Goal: Task Accomplishment & Management: Complete application form

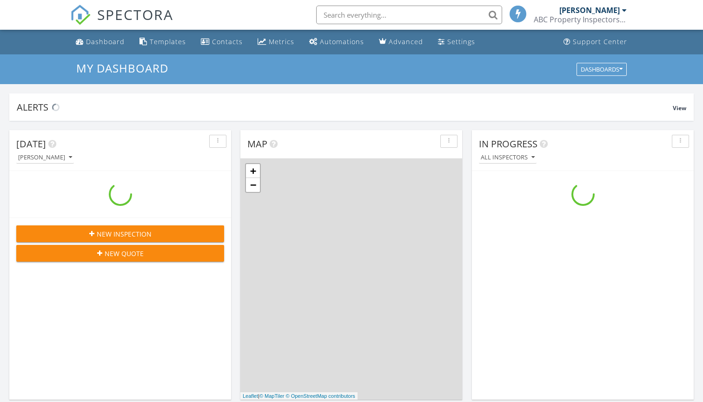
click at [367, 20] on input "text" at bounding box center [409, 15] width 186 height 19
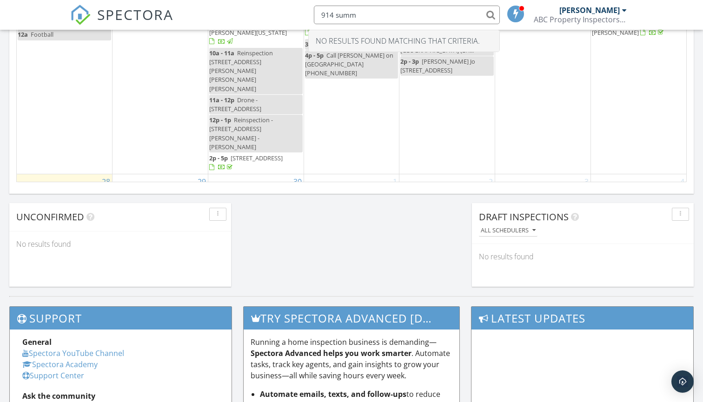
scroll to position [66, 0]
click at [338, 175] on div "1 12a Off 9a - 11:27a 1008 White Oak Ct S, Chesapeake 23320" at bounding box center [351, 219] width 95 height 89
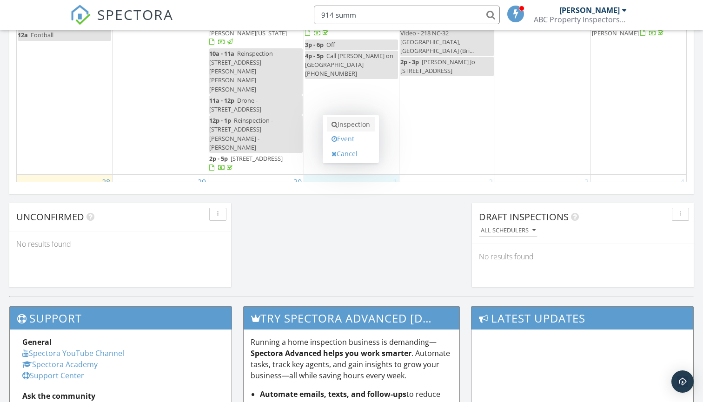
type input "914 summ"
click at [347, 124] on link "Inspection" at bounding box center [351, 124] width 48 height 15
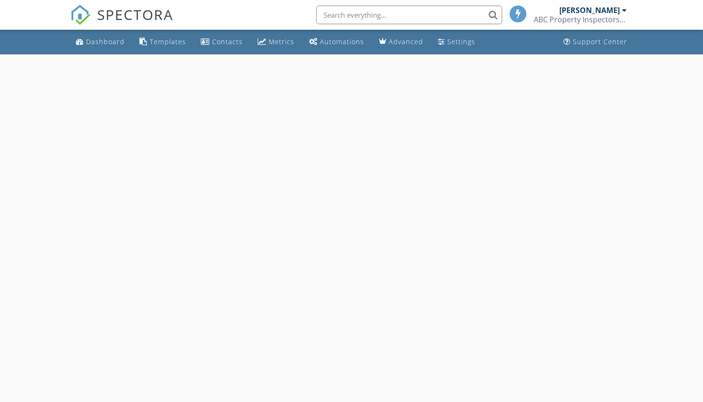
select select "9"
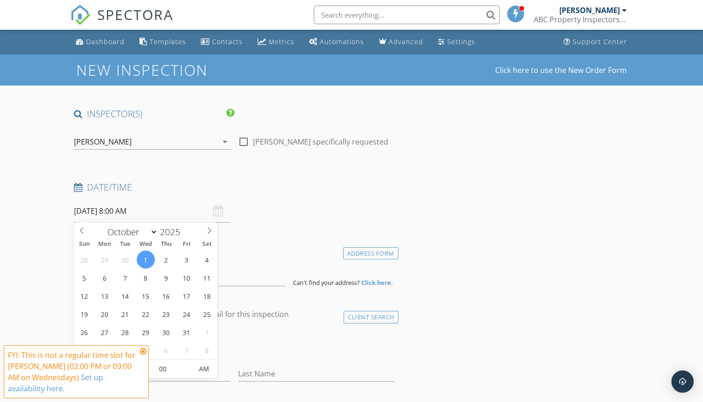
click at [139, 213] on input "10/01/2025 8:00 AM" at bounding box center [152, 211] width 157 height 23
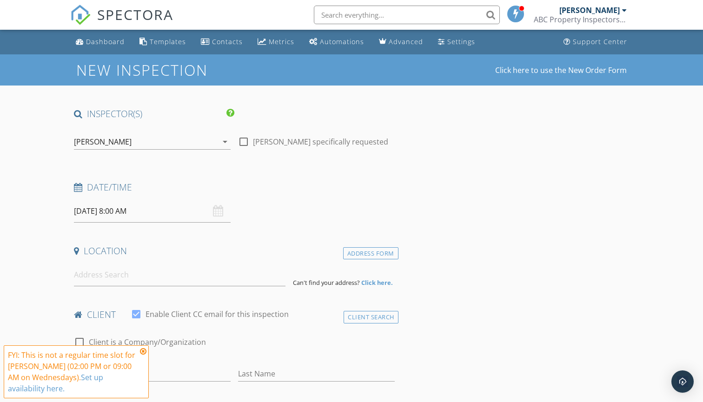
click at [143, 352] on icon at bounding box center [143, 351] width 7 height 7
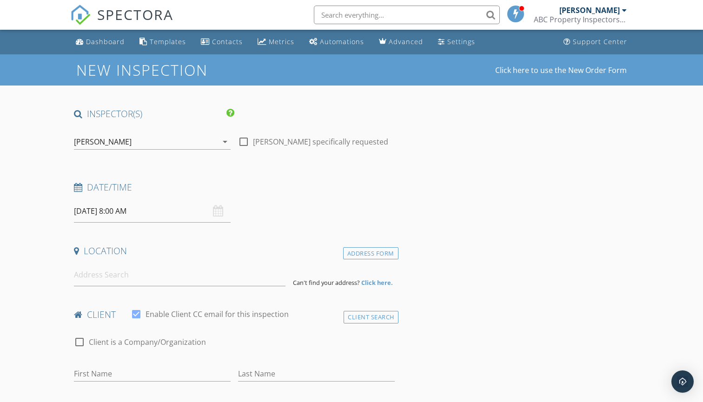
click at [130, 211] on input "10/01/2025 8:00 AM" at bounding box center [152, 211] width 157 height 23
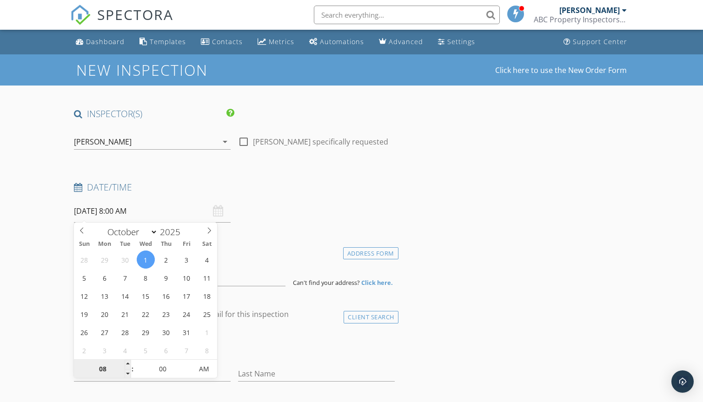
click at [105, 368] on input "08" at bounding box center [102, 369] width 57 height 19
type input "02"
type input "10/01/2025 2:00 PM"
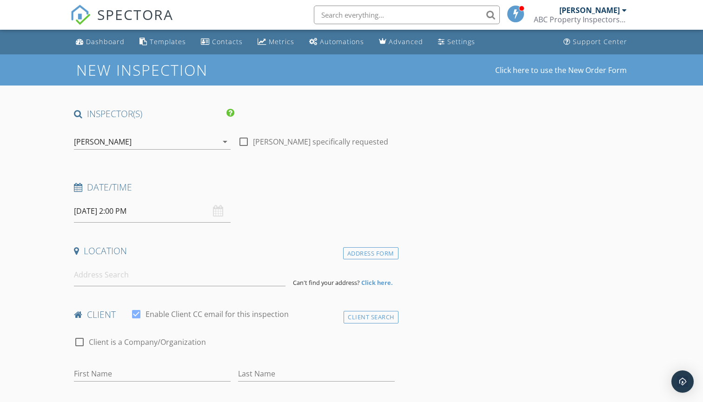
click at [113, 274] on input at bounding box center [179, 275] width 211 height 23
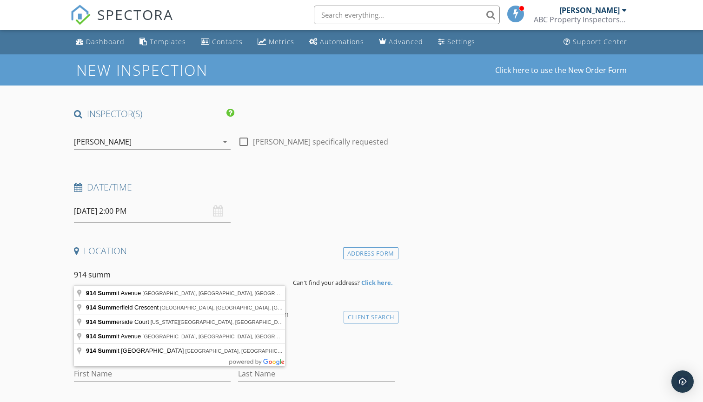
type input "914 Summit Avenue, Norfolk, VA, USA"
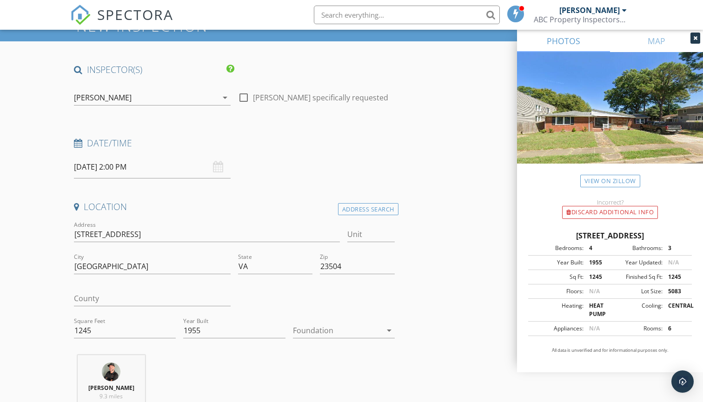
scroll to position [65, 0]
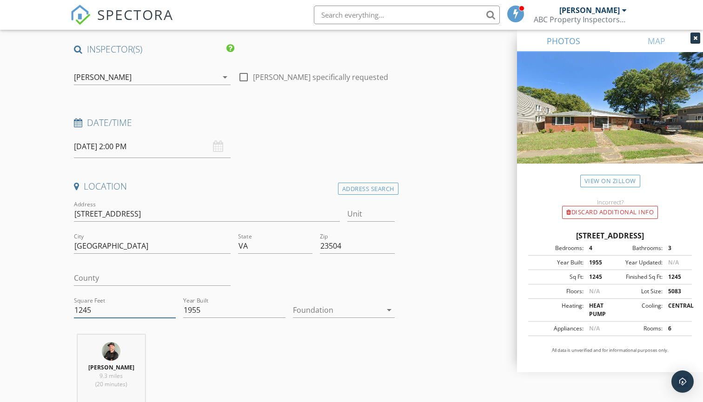
click at [128, 311] on input "1245" at bounding box center [125, 310] width 102 height 15
type input "1570"
click at [364, 306] on div at bounding box center [337, 310] width 89 height 15
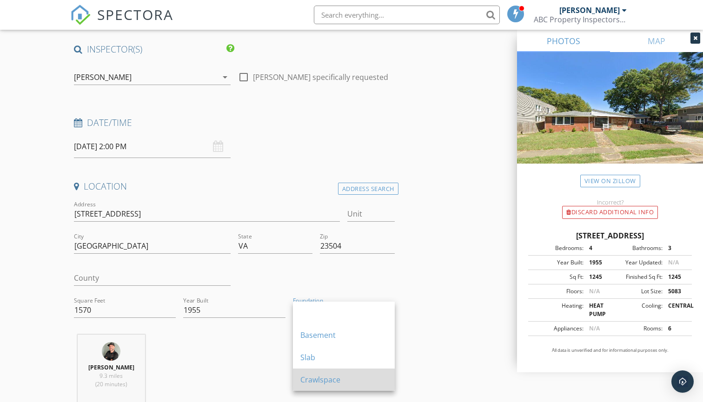
click at [320, 377] on div "Crawlspace" at bounding box center [343, 379] width 87 height 11
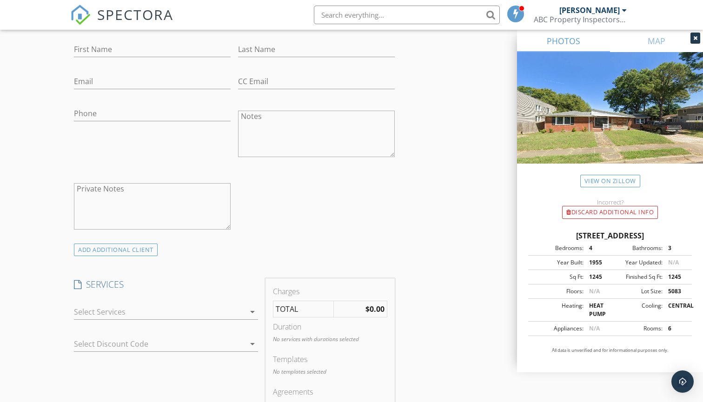
scroll to position [579, 0]
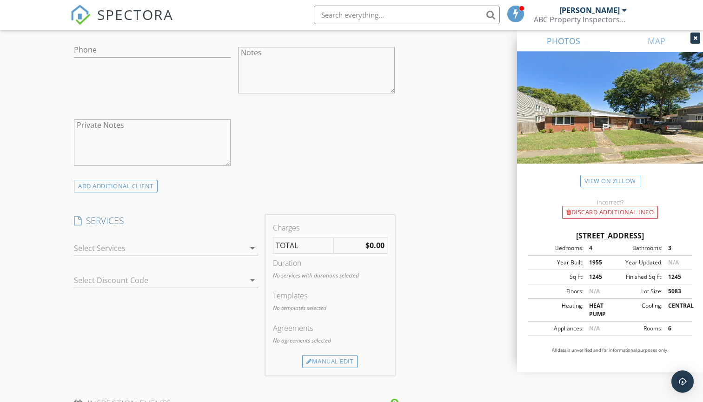
click at [110, 244] on div at bounding box center [159, 248] width 171 height 15
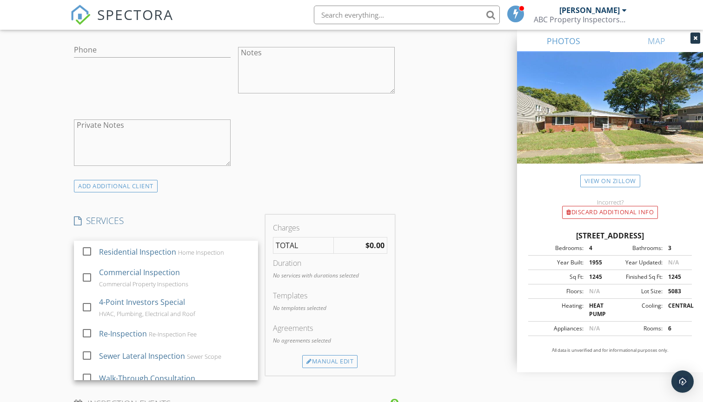
click at [45, 257] on div "New Inspection Click here to use the New Order Form INSPECTOR(S) check_box Bria…" at bounding box center [351, 276] width 703 height 1601
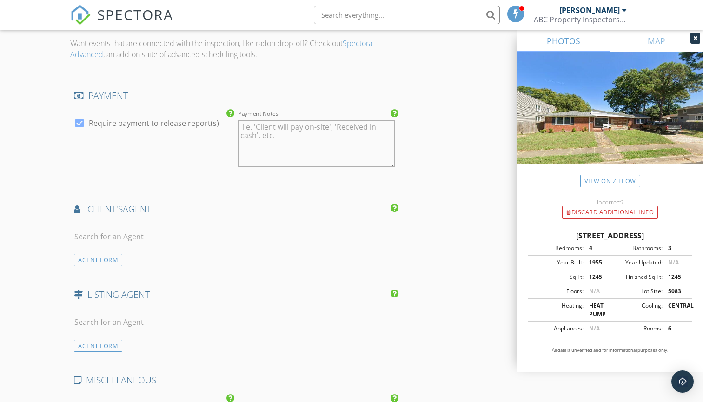
scroll to position [960, 0]
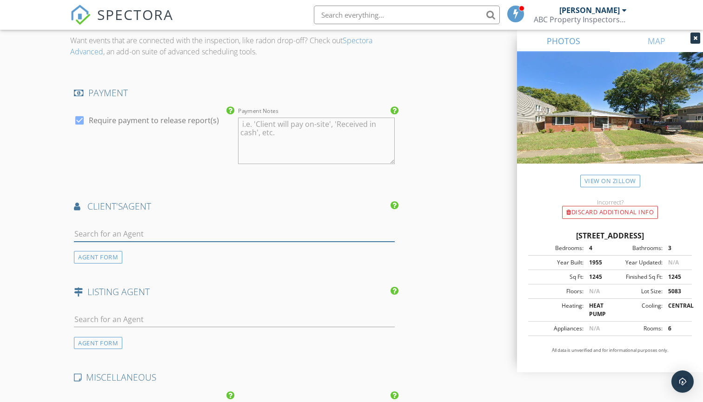
click at [92, 232] on input "text" at bounding box center [234, 234] width 321 height 15
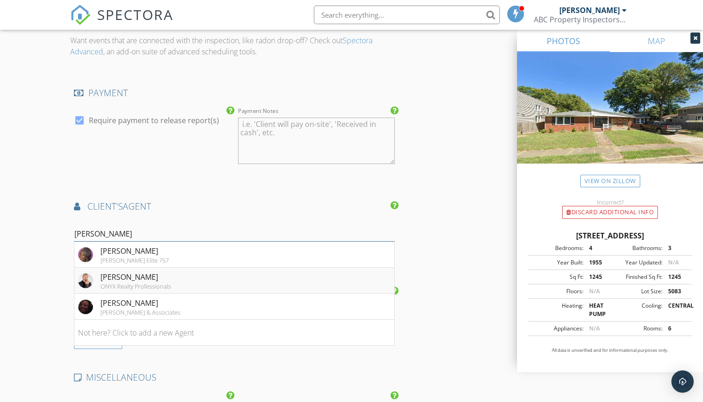
type input "wright"
click at [111, 277] on div "[PERSON_NAME]" at bounding box center [135, 277] width 71 height 11
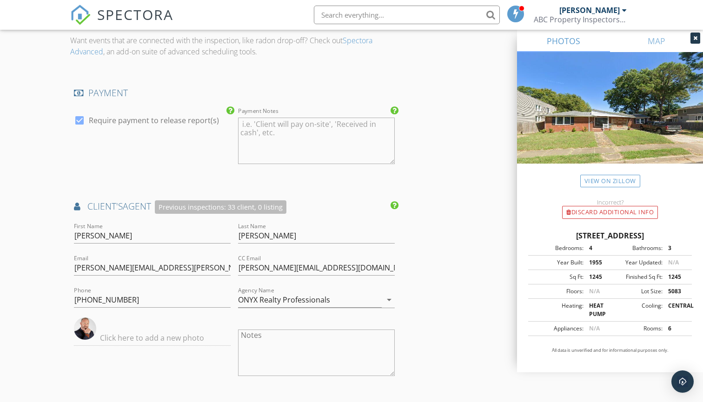
click at [55, 300] on div "New Inspection Click here to use the New Order Form INSPECTOR(S) check_box Bria…" at bounding box center [351, 0] width 703 height 1813
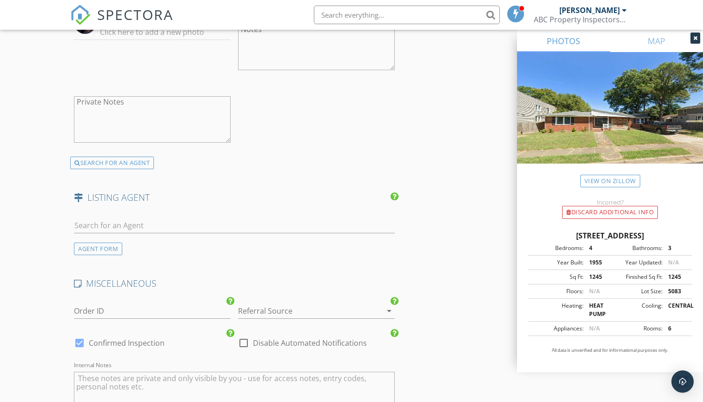
scroll to position [1281, 0]
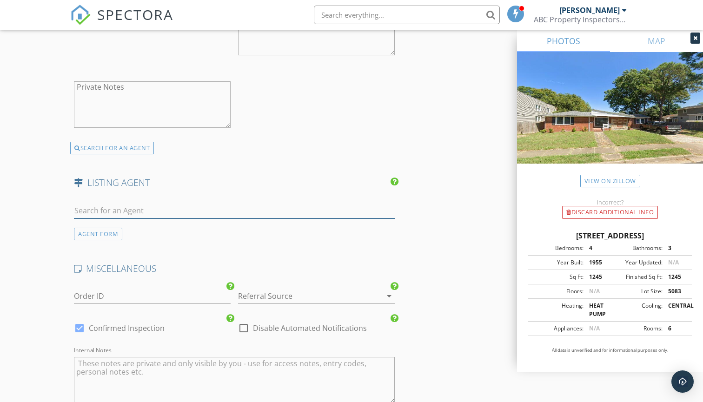
click at [127, 206] on input "text" at bounding box center [234, 210] width 321 height 15
type input "matthe"
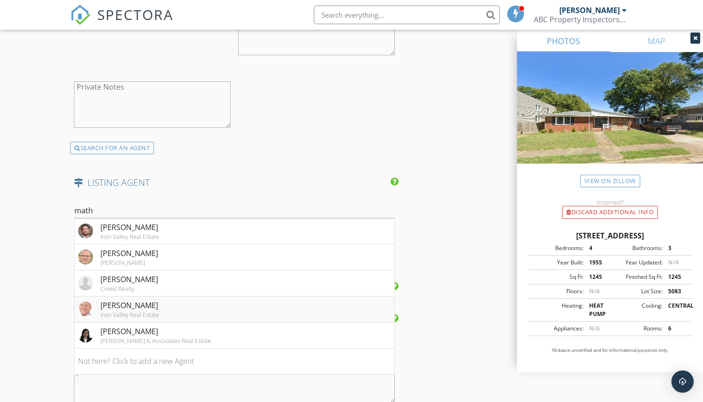
drag, startPoint x: 151, startPoint y: 272, endPoint x: 139, endPoint y: 312, distance: 42.2
click at [139, 312] on div "Iron Valley Real Estate" at bounding box center [129, 314] width 59 height 7
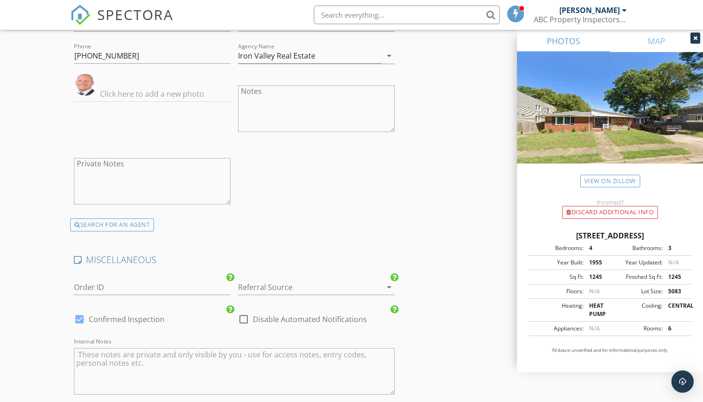
scroll to position [1521, 0]
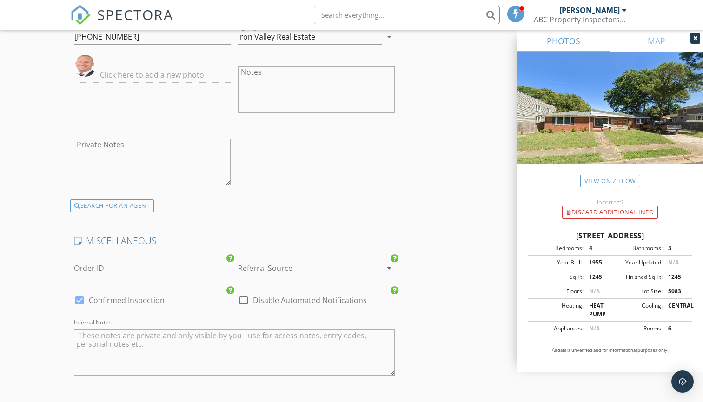
click at [298, 263] on div at bounding box center [303, 268] width 131 height 15
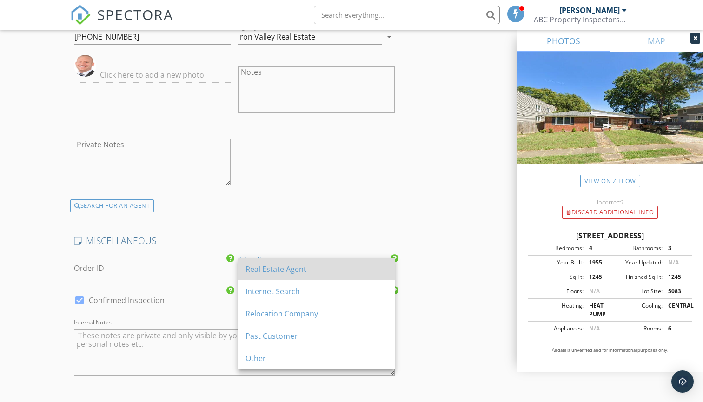
click at [293, 268] on div "Real Estate Agent" at bounding box center [317, 269] width 142 height 11
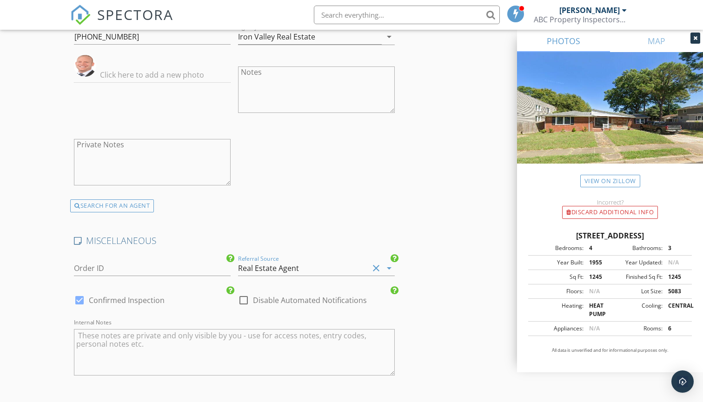
click at [77, 297] on div at bounding box center [80, 301] width 16 height 16
checkbox input "false"
checkbox input "true"
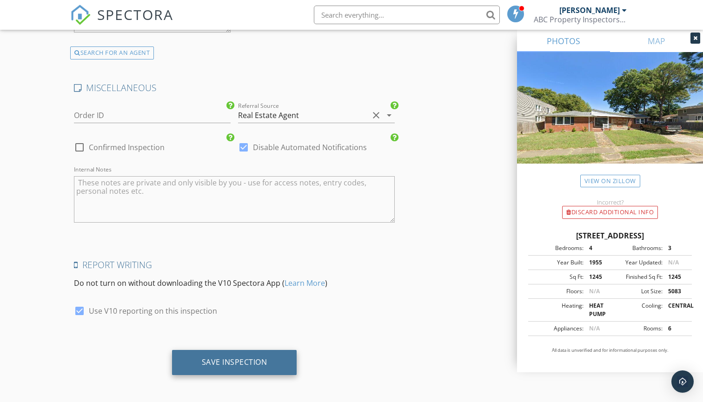
scroll to position [1673, 0]
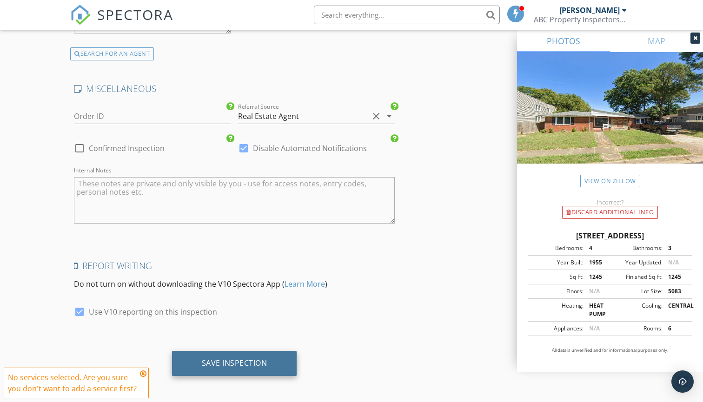
click at [202, 362] on div "Save Inspection" at bounding box center [235, 363] width 66 height 9
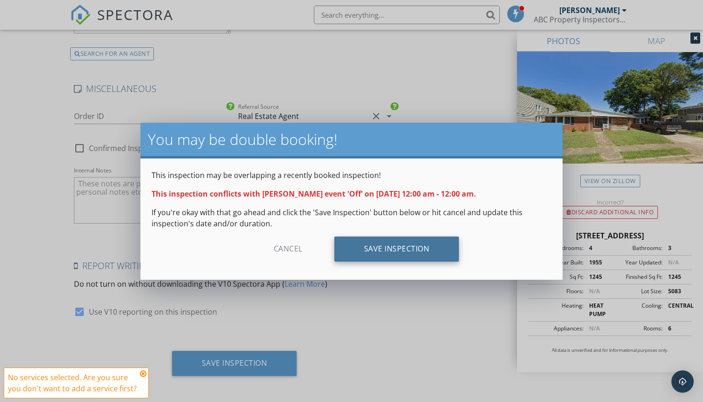
click at [386, 251] on div "Save Inspection" at bounding box center [396, 249] width 125 height 25
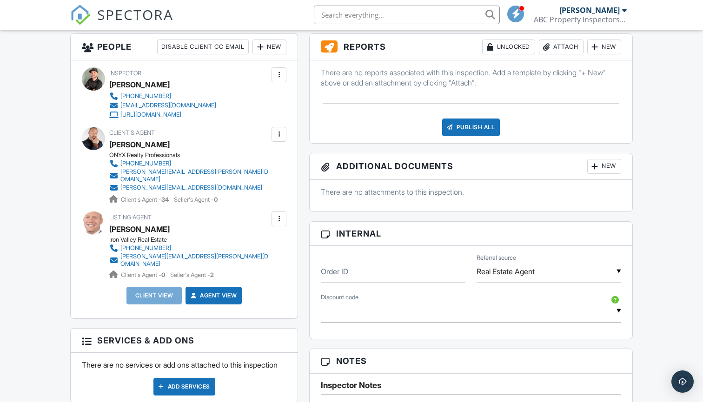
scroll to position [325, 0]
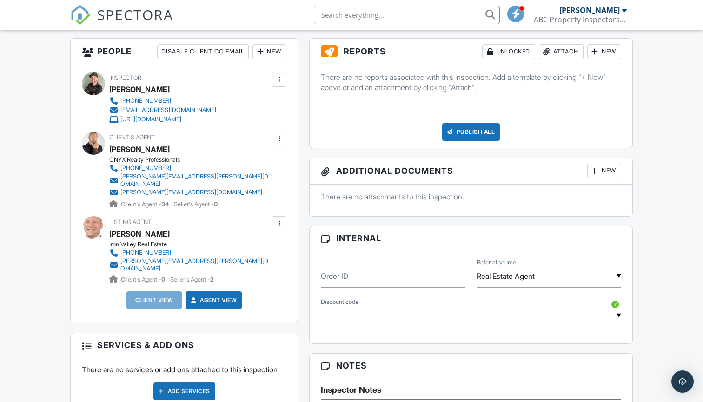
click at [278, 58] on div "New" at bounding box center [270, 51] width 34 height 15
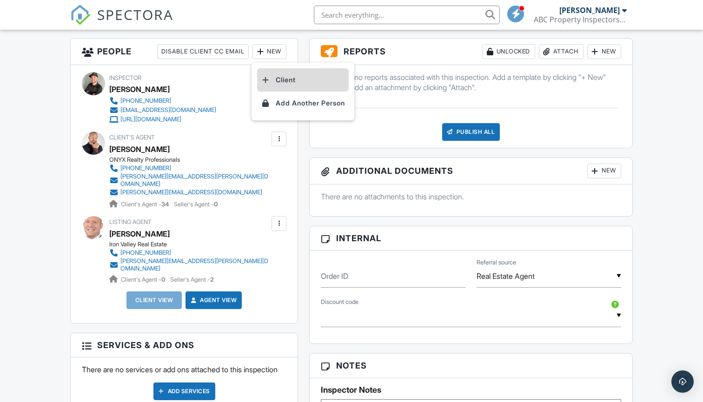
click at [279, 77] on li "Client" at bounding box center [303, 79] width 92 height 23
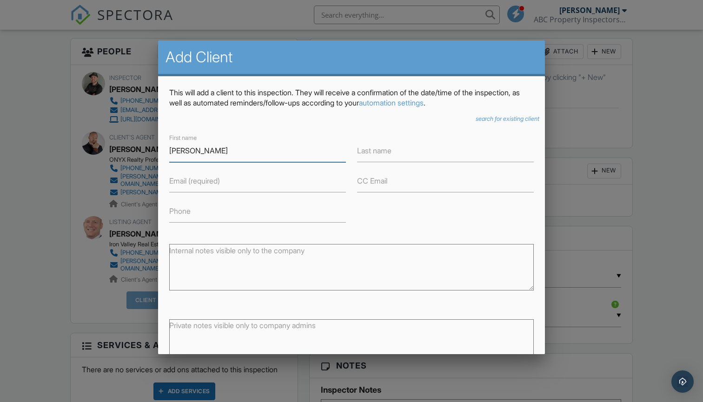
type input "Brittney"
type input "Nixon"
click at [210, 184] on label "Email (required)" at bounding box center [194, 181] width 51 height 10
click at [210, 184] on input "Email (required)" at bounding box center [257, 181] width 177 height 23
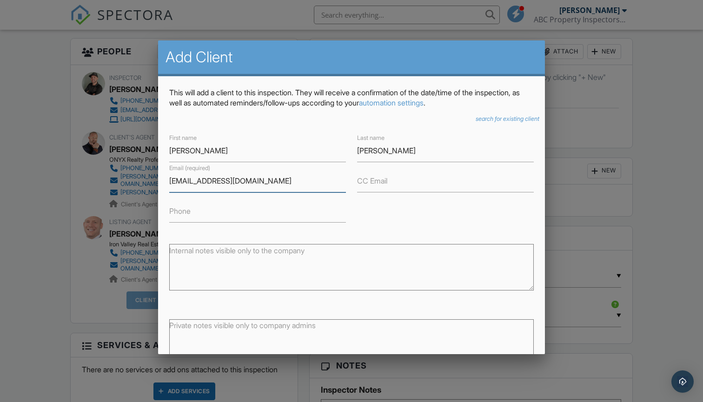
type input "[EMAIL_ADDRESS][DOMAIN_NAME]"
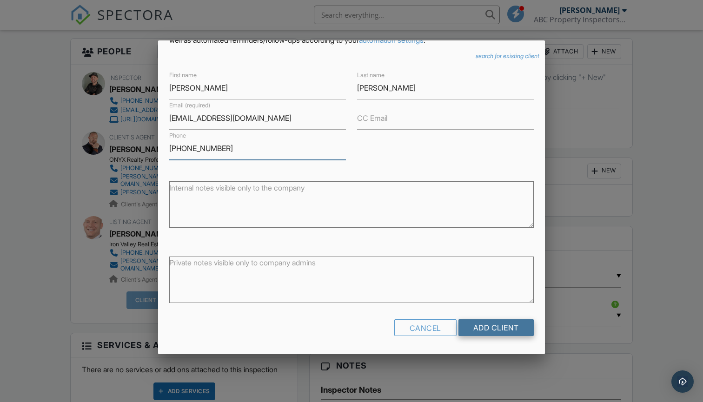
scroll to position [62, 0]
type input "[PHONE_NUMBER]"
click at [474, 332] on input "Add Client" at bounding box center [496, 328] width 75 height 17
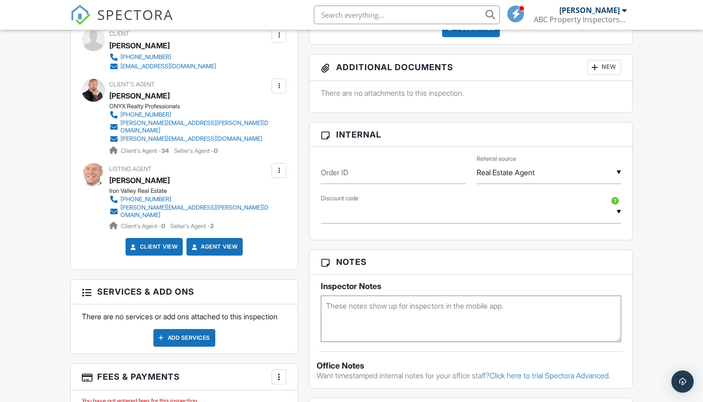
scroll to position [447, 0]
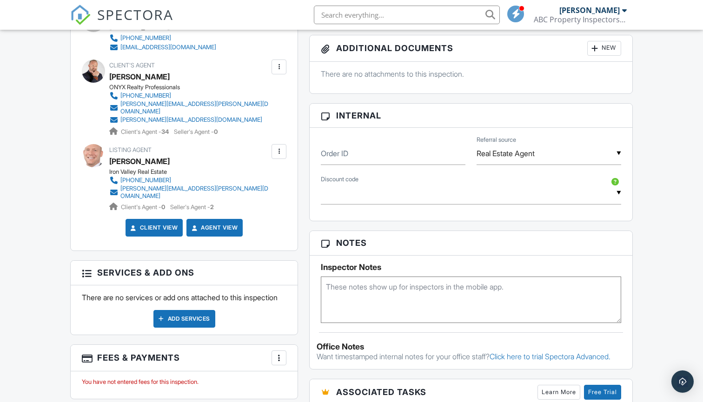
click at [348, 293] on textarea at bounding box center [471, 300] width 300 height 47
type textarea "No one will be there. Lockbox code:"
click at [173, 320] on div "Add Services" at bounding box center [184, 319] width 62 height 18
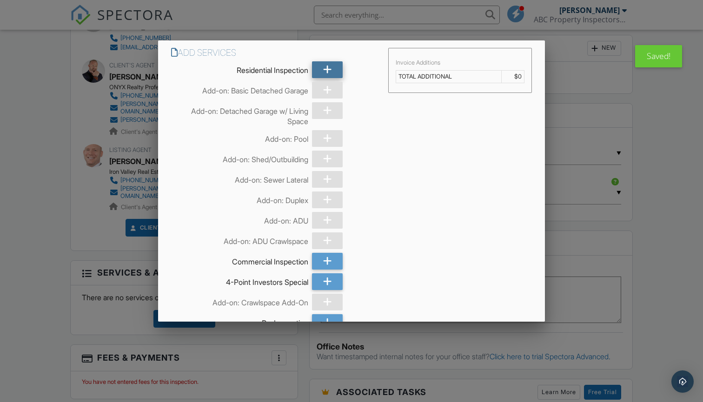
click at [322, 68] on div at bounding box center [327, 69] width 31 height 17
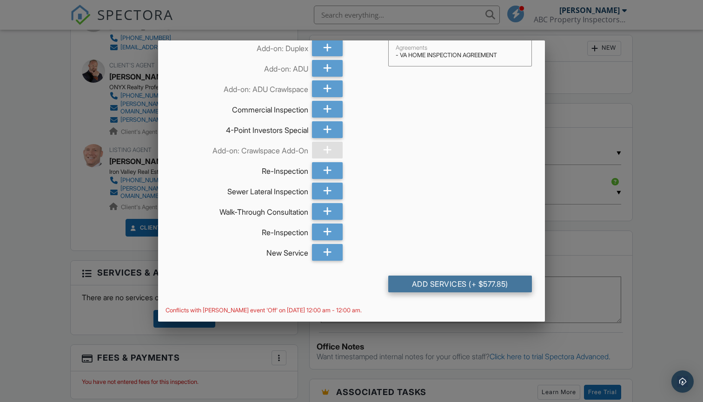
scroll to position [152, 0]
click at [421, 290] on div "Add Services (+ $577.85)" at bounding box center [460, 284] width 144 height 17
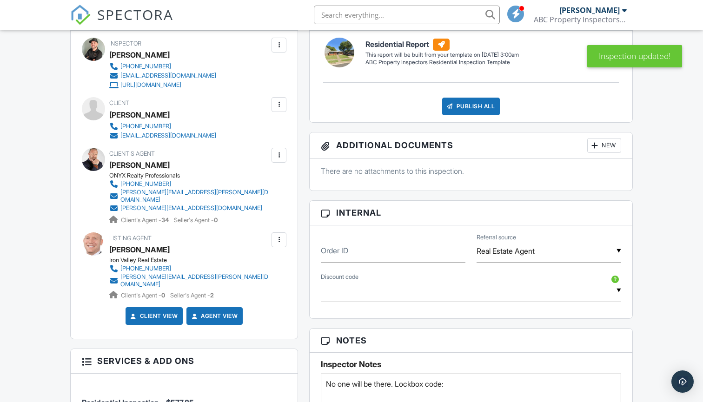
scroll to position [381, 0]
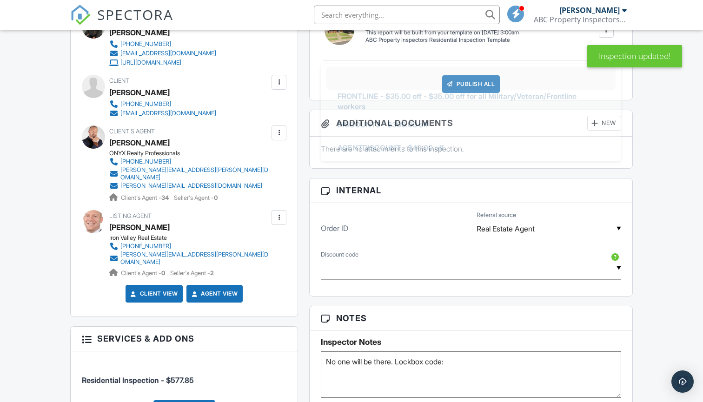
click at [415, 275] on input "text" at bounding box center [471, 268] width 300 height 23
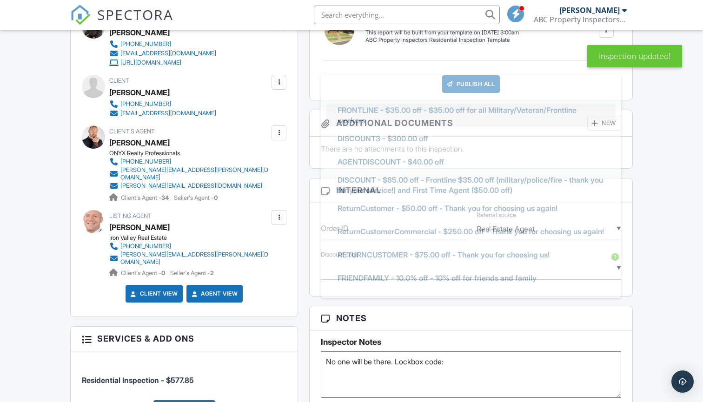
click at [402, 116] on span "FRONTLINE - $35.00 off - $35.00 off for all Military/Veteran/Frontline workers" at bounding box center [471, 115] width 282 height 33
type input "FRONTLINE - $35.00 off - $35.00 off for all Military/Veteran/Frontline workers"
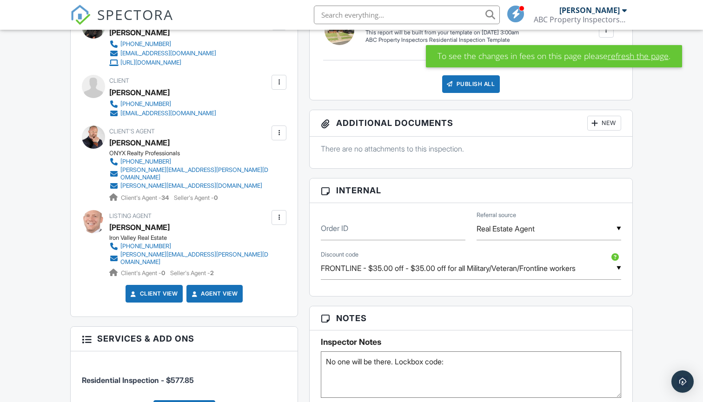
click at [630, 55] on link "refresh the page" at bounding box center [638, 56] width 61 height 12
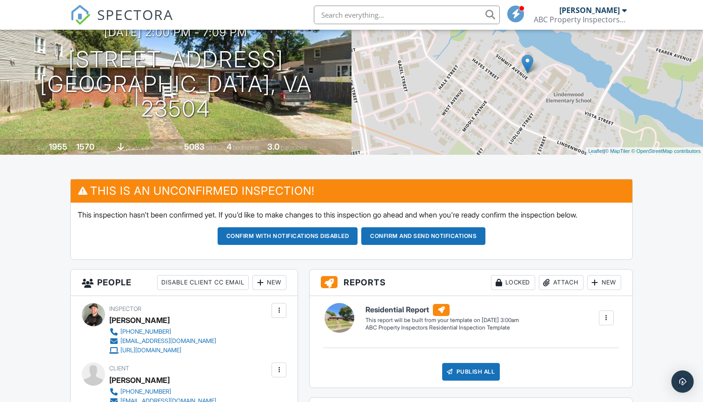
scroll to position [94, 0]
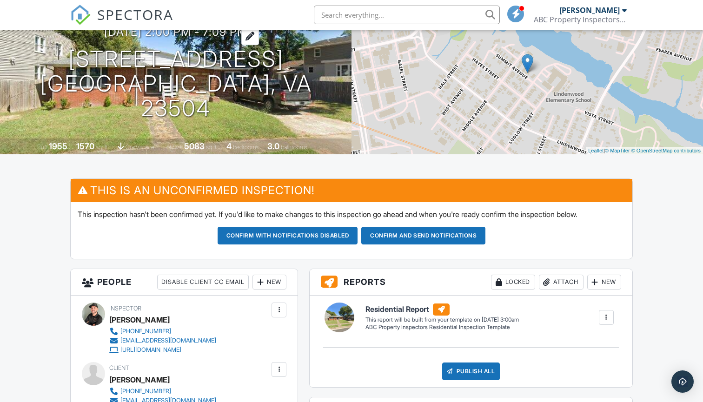
click at [247, 38] on h3 "10/01/2025 2:00 pm - 7:09 pm" at bounding box center [175, 32] width 143 height 13
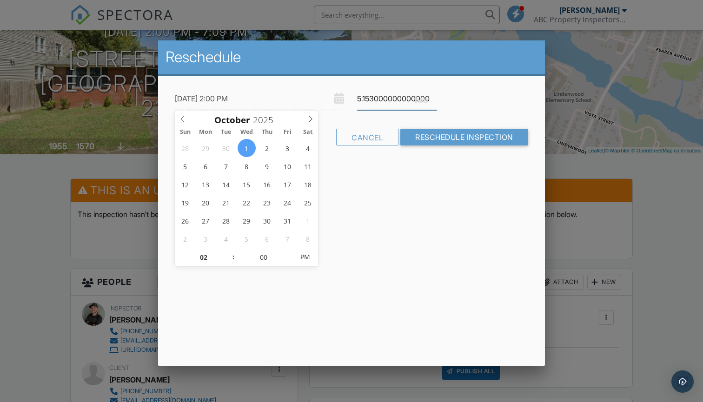
click at [380, 98] on input "5.1530000000000005" at bounding box center [397, 98] width 80 height 23
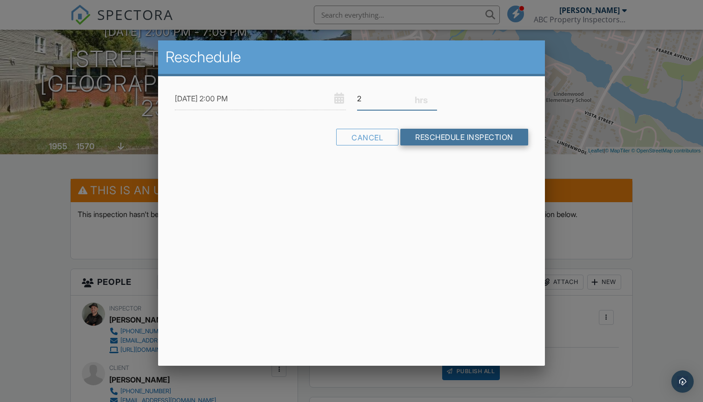
type input "2"
click at [475, 137] on input "Reschedule Inspection" at bounding box center [464, 137] width 128 height 17
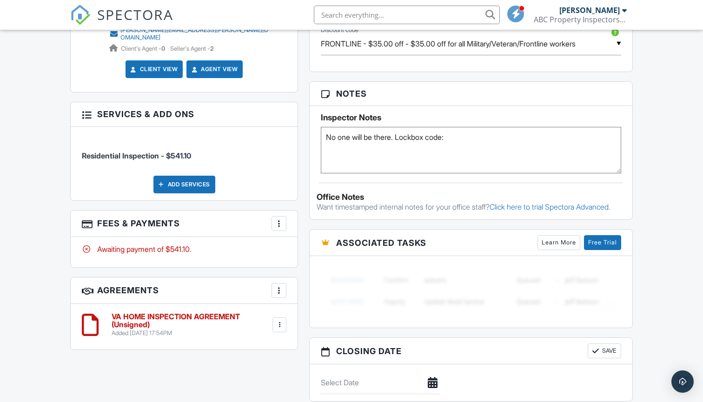
scroll to position [611, 0]
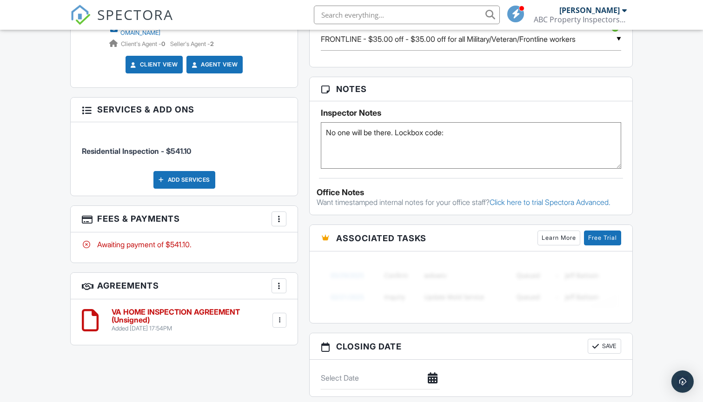
click at [128, 308] on h6 "VA HOME INSPECTION AGREEMENT (Unsigned)" at bounding box center [191, 316] width 159 height 16
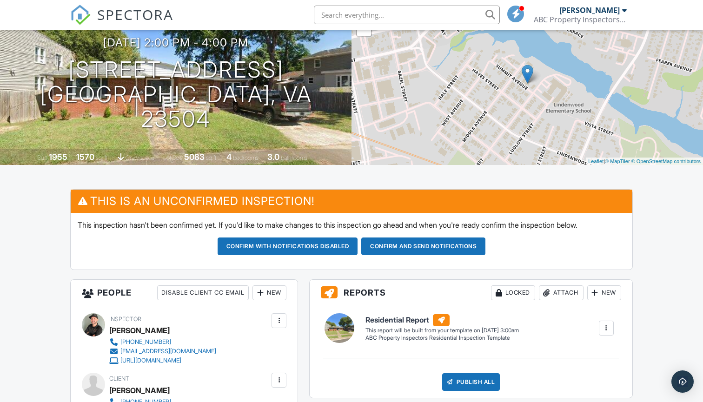
scroll to position [77, 0]
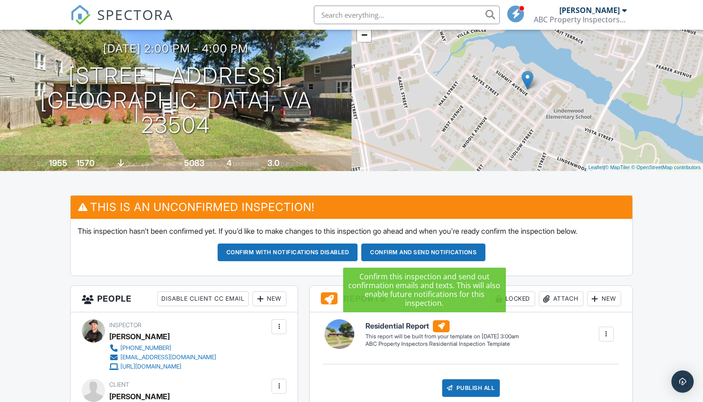
click at [413, 252] on button "Confirm and send notifications" at bounding box center [423, 253] width 124 height 18
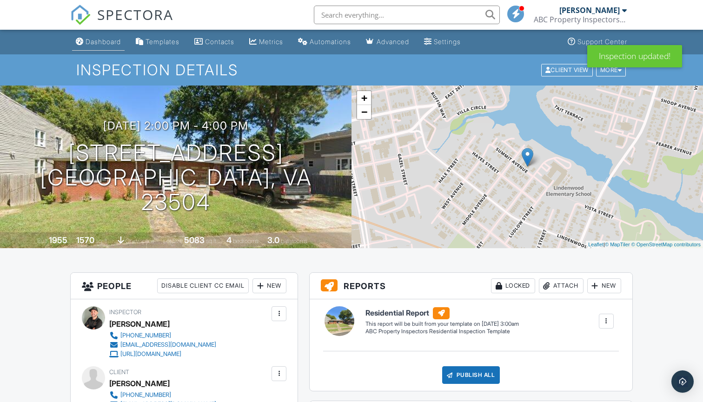
click at [87, 41] on div "Dashboard" at bounding box center [103, 42] width 35 height 8
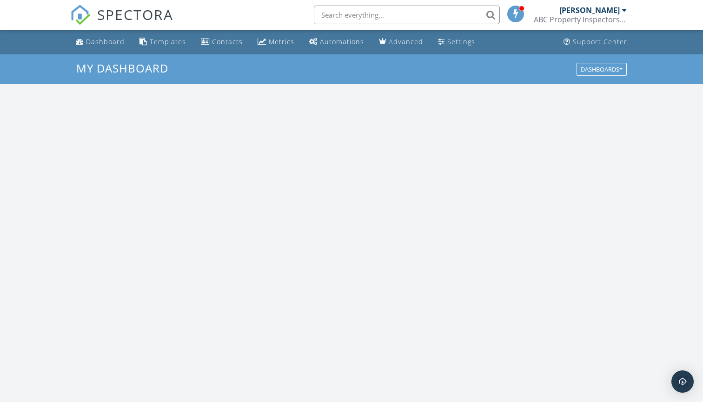
scroll to position [847, 704]
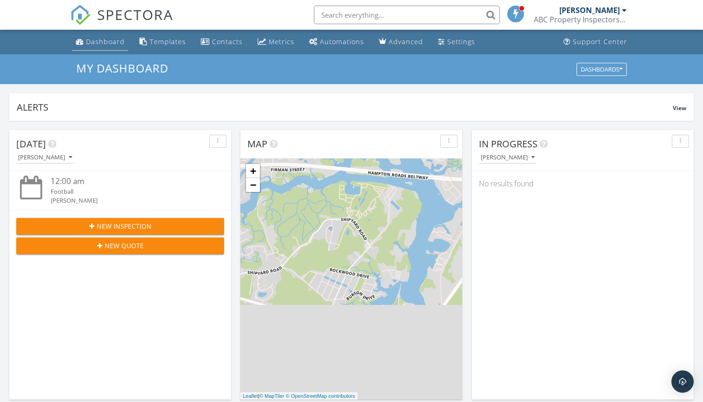
click at [103, 40] on div "Dashboard" at bounding box center [105, 41] width 39 height 9
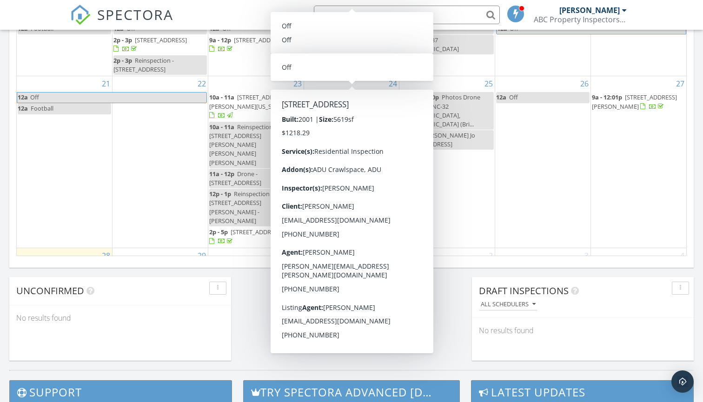
scroll to position [66, 0]
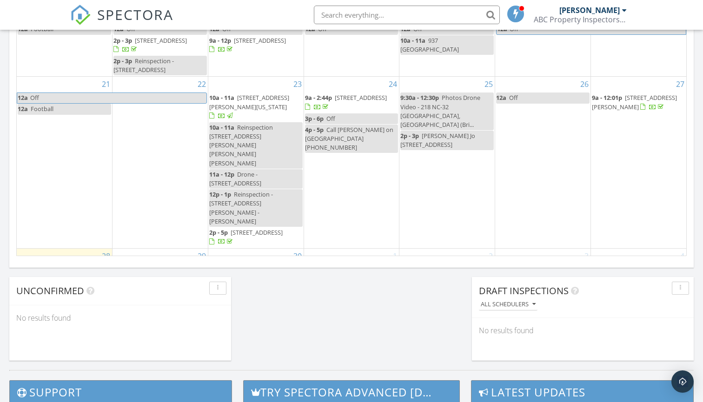
click at [389, 299] on div at bounding box center [392, 302] width 7 height 7
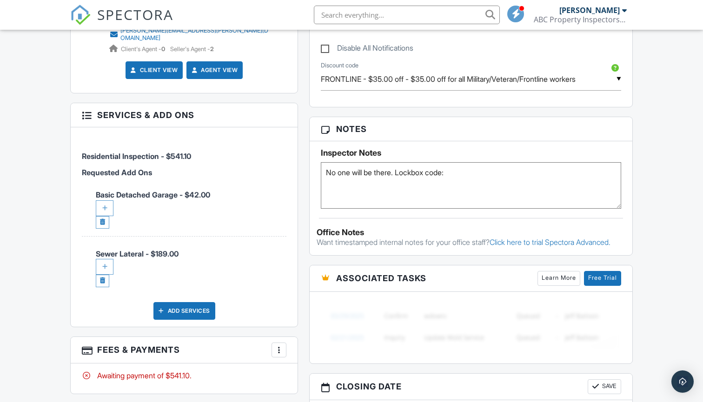
scroll to position [512, 0]
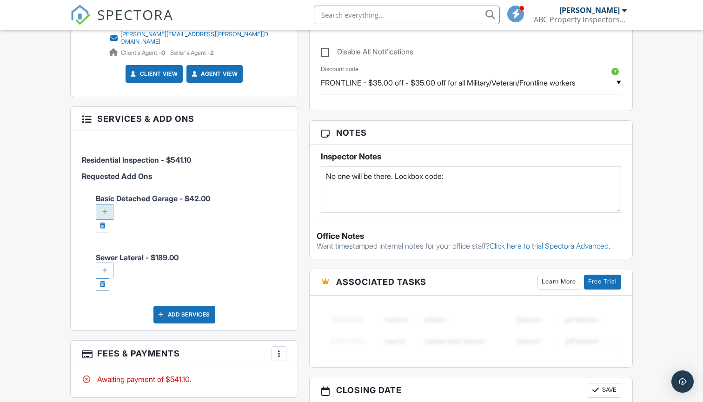
click at [107, 204] on div at bounding box center [105, 212] width 18 height 16
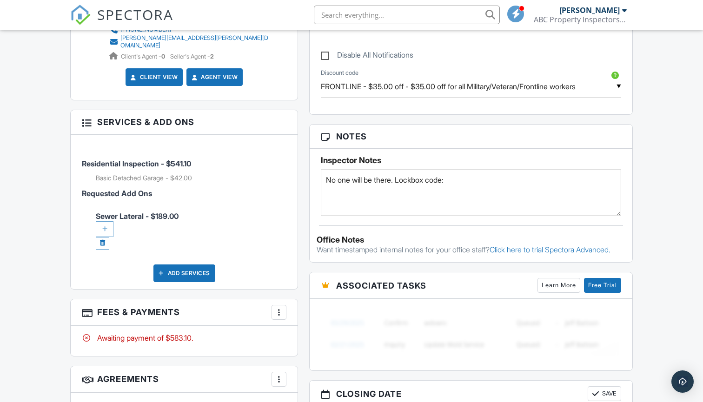
scroll to position [586, 0]
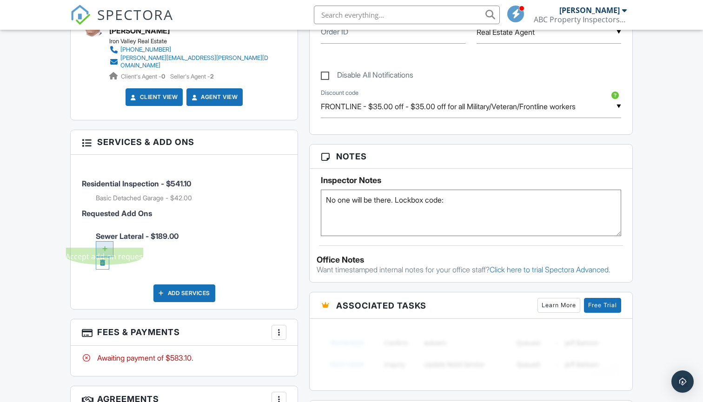
click at [107, 241] on div at bounding box center [105, 249] width 18 height 16
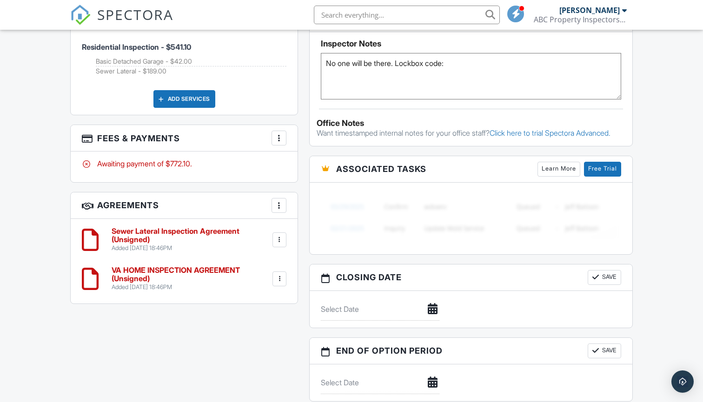
scroll to position [624, 0]
click at [168, 267] on h6 "VA HOME INSPECTION AGREEMENT (Unsigned)" at bounding box center [191, 275] width 159 height 16
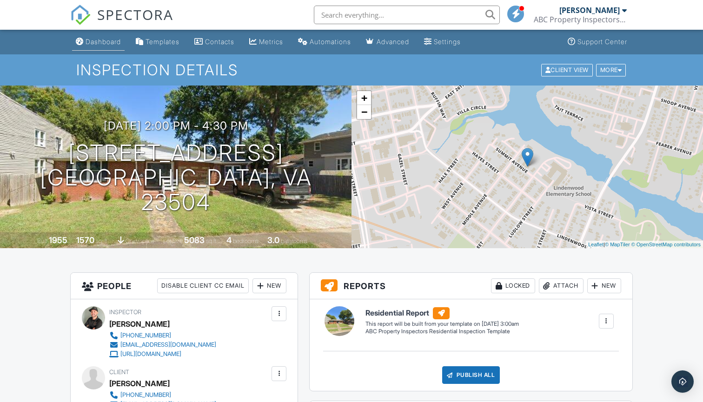
scroll to position [0, 0]
click at [101, 36] on link "Dashboard" at bounding box center [98, 41] width 53 height 17
